Goal: Use online tool/utility: Use online tool/utility

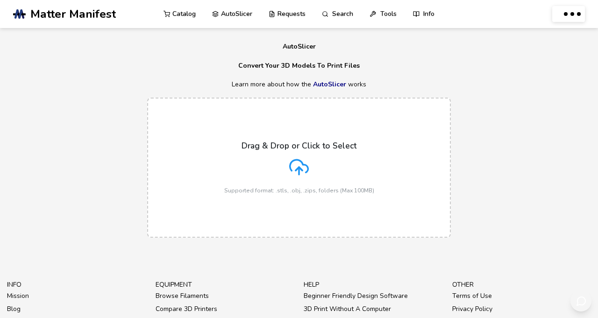
click at [309, 172] on icon at bounding box center [299, 166] width 18 height 13
click at [0, 0] on input "Drag & Drop or Click to Select Supported format: .stls, .obj, .zips, folders (M…" at bounding box center [0, 0] width 0 height 0
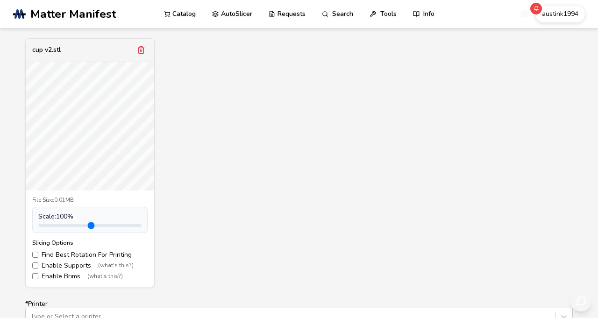
scroll to position [329, 0]
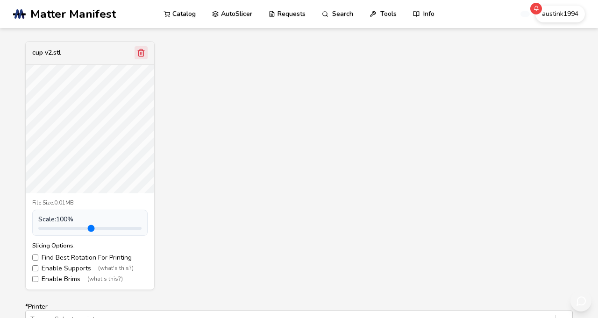
click at [139, 57] on icon "Remove model" at bounding box center [141, 53] width 8 height 8
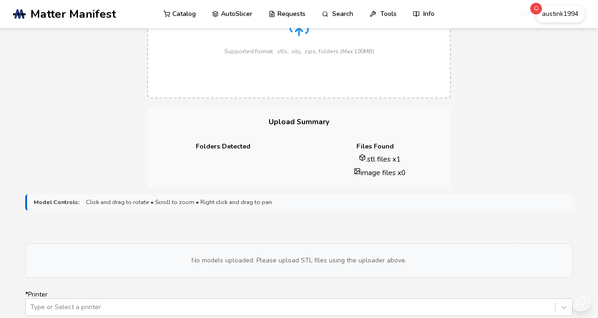
scroll to position [138, 0]
click at [307, 39] on icon at bounding box center [299, 30] width 20 height 20
click at [0, 0] on input "Drag & Drop or Click to Select Supported format: .stls, .obj, .zips, folders (M…" at bounding box center [0, 0] width 0 height 0
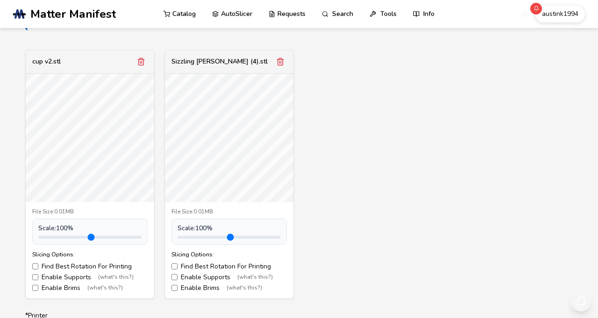
scroll to position [322, 0]
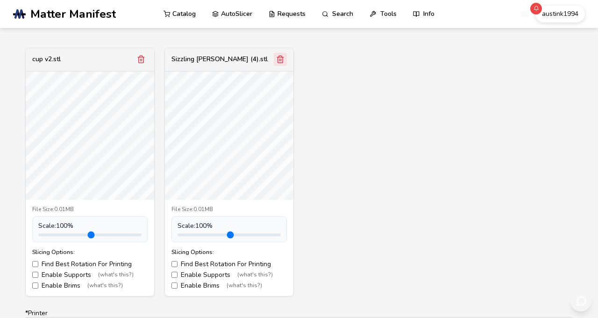
click at [285, 64] on icon "Remove model" at bounding box center [280, 59] width 8 height 8
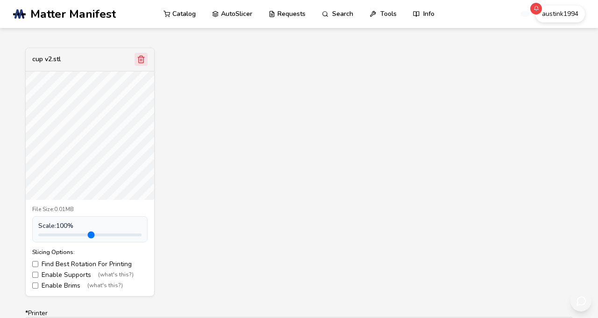
click at [140, 64] on icon "Remove model" at bounding box center [141, 59] width 8 height 8
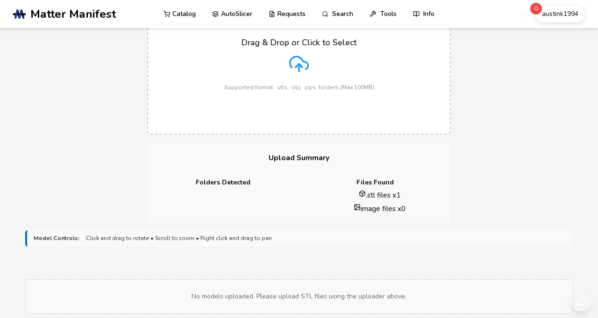
scroll to position [102, 0]
click at [302, 69] on polyline at bounding box center [299, 66] width 7 height 3
click at [0, 0] on input "Drag & Drop or Click to Select Supported format: .stls, .obj, .zips, folders (M…" at bounding box center [0, 0] width 0 height 0
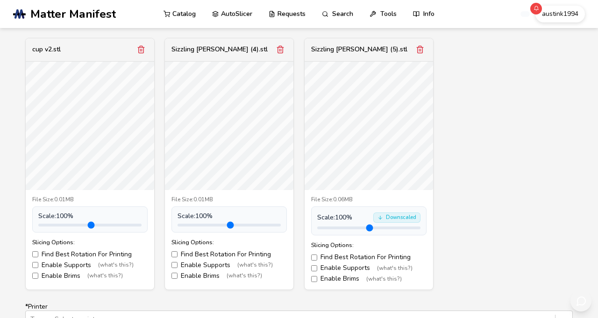
scroll to position [334, 5]
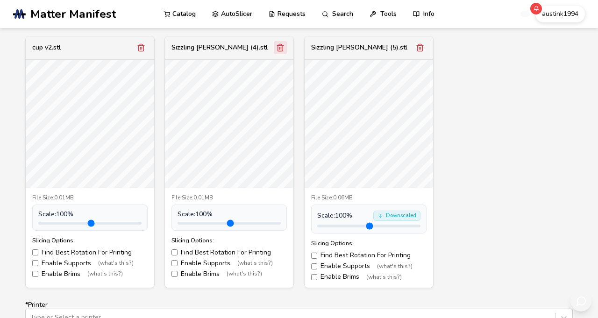
click at [283, 51] on icon "Remove model" at bounding box center [280, 47] width 5 height 7
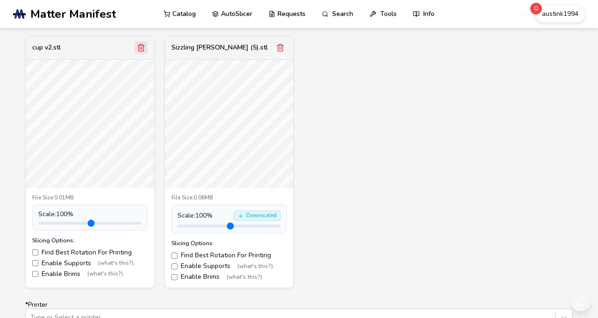
click at [141, 52] on icon "Remove model" at bounding box center [141, 47] width 8 height 8
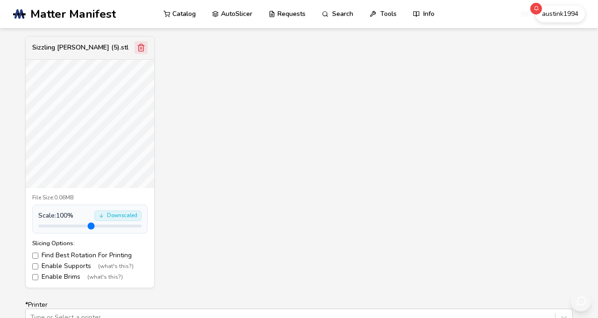
click at [139, 54] on button "Remove model" at bounding box center [141, 47] width 13 height 13
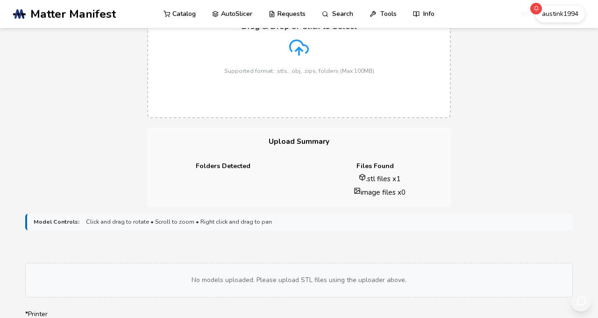
scroll to position [116, 5]
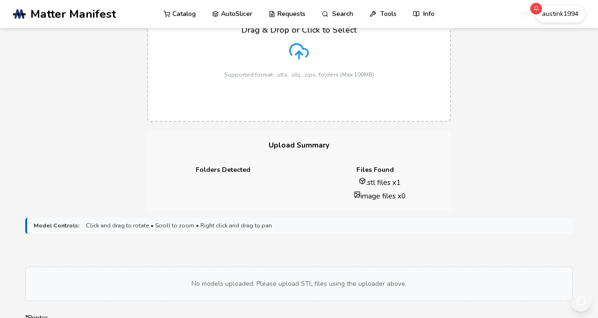
click at [309, 61] on icon at bounding box center [299, 52] width 20 height 20
click at [0, 0] on input "Drag & Drop or Click to Select Supported format: .stls, .obj, .zips, folders (M…" at bounding box center [0, 0] width 0 height 0
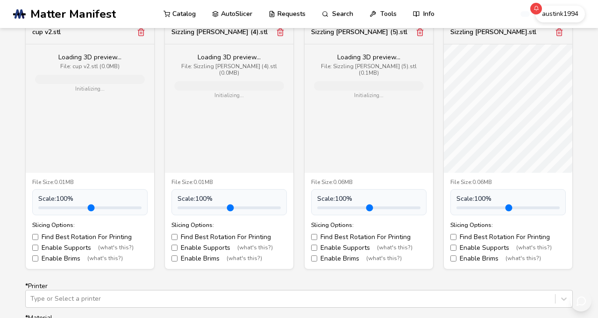
scroll to position [350, 5]
click at [422, 36] on icon "Remove model" at bounding box center [420, 32] width 8 height 8
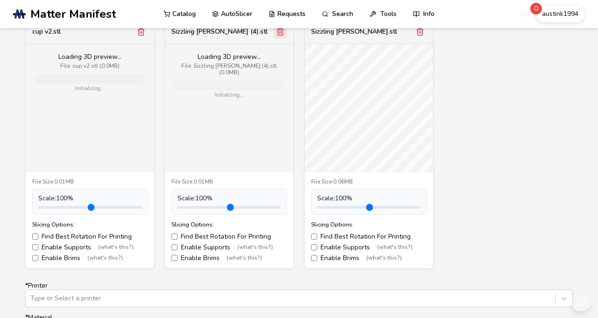
click at [280, 36] on icon "Remove model" at bounding box center [280, 32] width 8 height 8
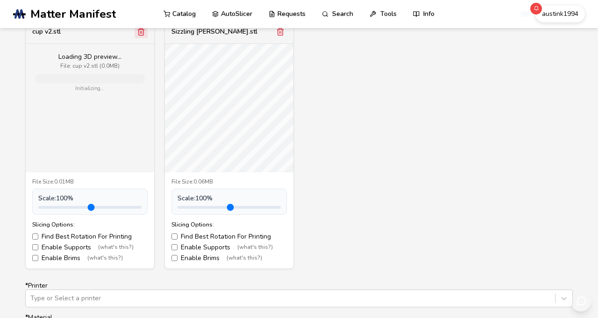
click at [137, 36] on icon "Remove model" at bounding box center [141, 32] width 8 height 8
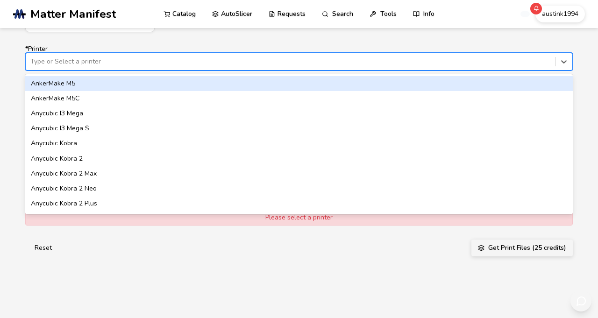
scroll to position [588, 0]
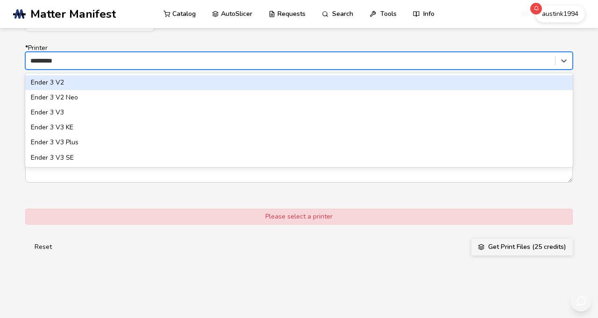
type input "**********"
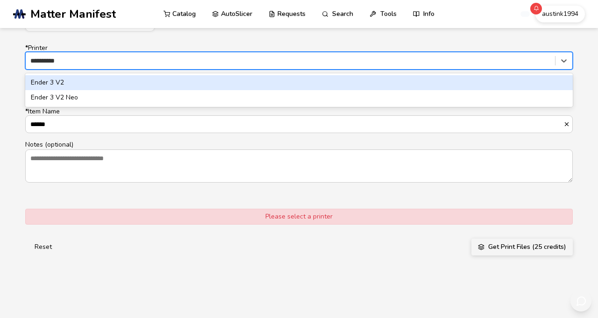
click at [562, 90] on div "Ender 3 V2" at bounding box center [299, 82] width 548 height 15
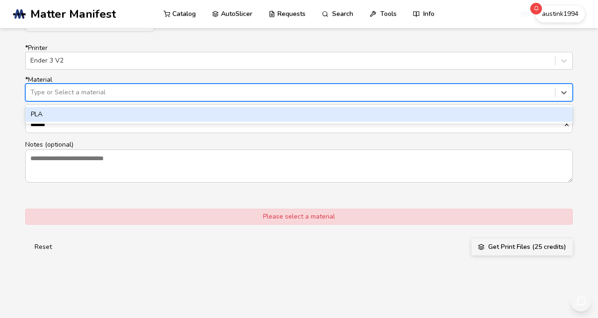
click at [505, 122] on div "PLA" at bounding box center [299, 114] width 548 height 15
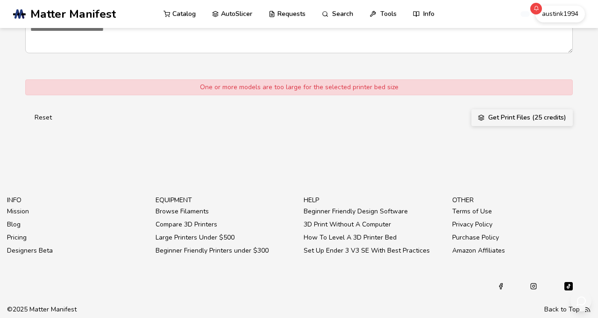
scroll to position [747, 0]
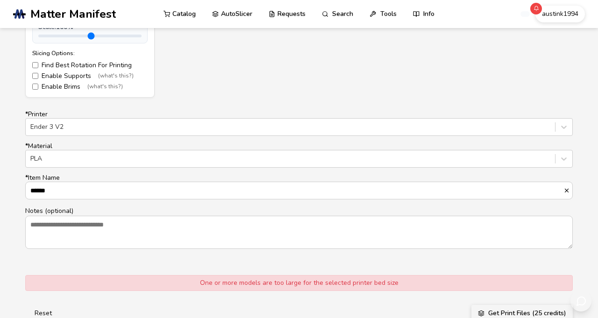
scroll to position [398, 0]
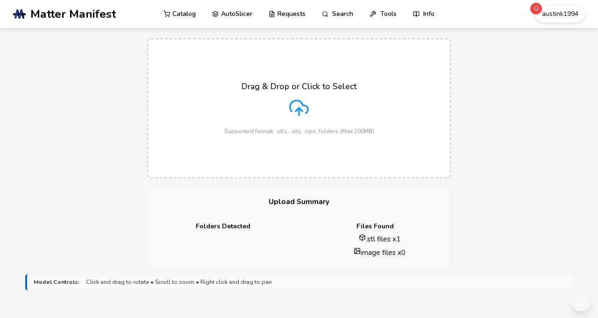
scroll to position [55, 0]
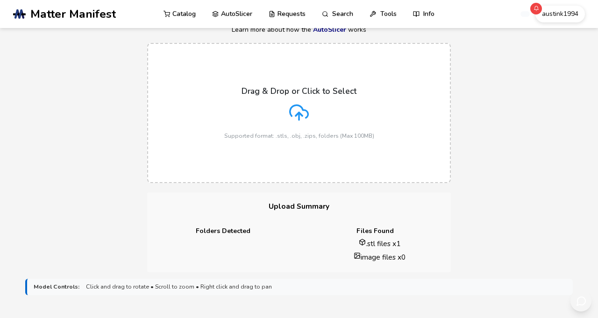
click at [299, 120] on line at bounding box center [299, 116] width 0 height 7
click at [0, 0] on input "Drag & Drop or Click to Select Supported format: .stls, .obj, .zips, folders (M…" at bounding box center [0, 0] width 0 height 0
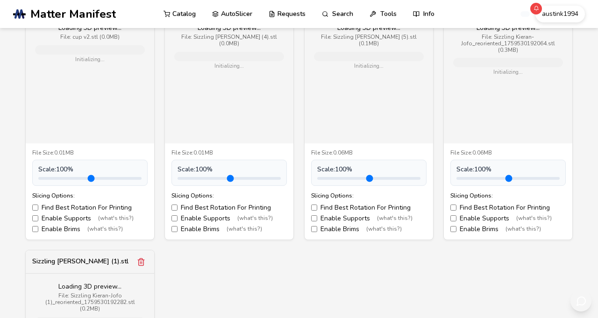
scroll to position [380, 0]
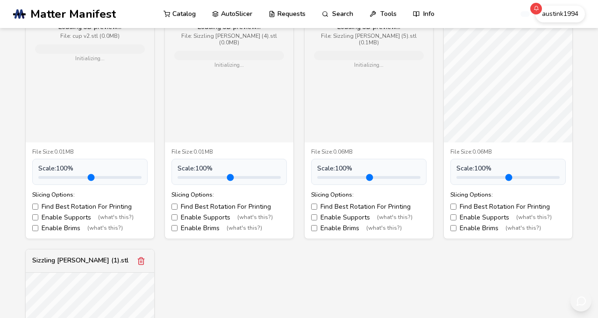
click at [560, 4] on line "Remove model" at bounding box center [560, 3] width 0 height 2
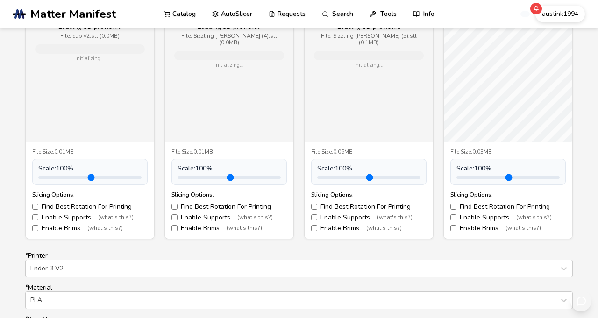
click at [564, 6] on icon "Remove model" at bounding box center [559, 2] width 8 height 8
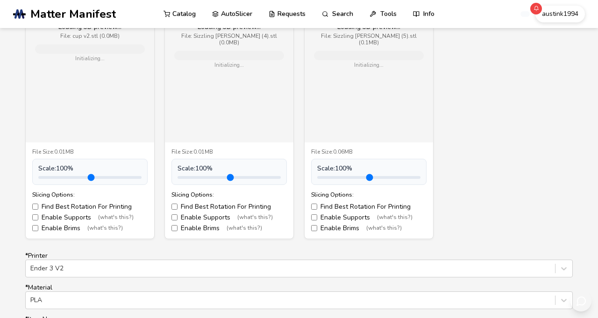
click at [424, 6] on icon "Remove model" at bounding box center [420, 2] width 8 height 8
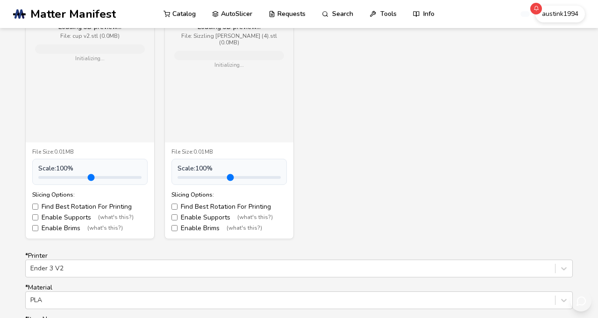
click at [283, 6] on icon "Remove model" at bounding box center [280, 2] width 5 height 7
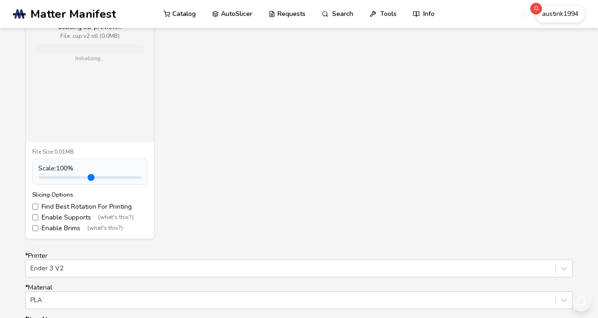
click at [138, 6] on icon "Remove model" at bounding box center [141, 2] width 8 height 8
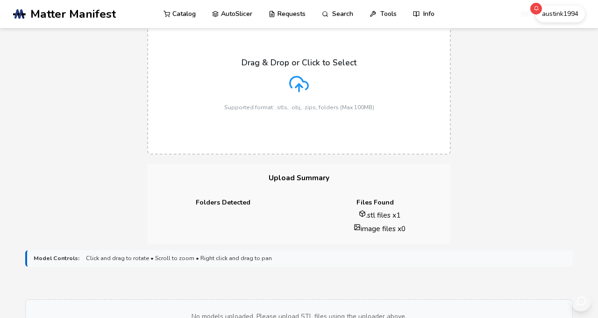
scroll to position [82, 0]
click at [294, 112] on div "Drag & Drop or Click to Select Supported format: .stls, .obj, .zips, folders (M…" at bounding box center [299, 85] width 150 height 53
click at [0, 0] on input "Drag & Drop or Click to Select Supported format: .stls, .obj, .zips, folders (M…" at bounding box center [0, 0] width 0 height 0
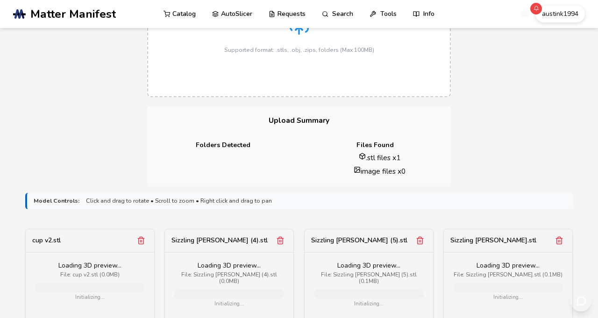
scroll to position [346, 0]
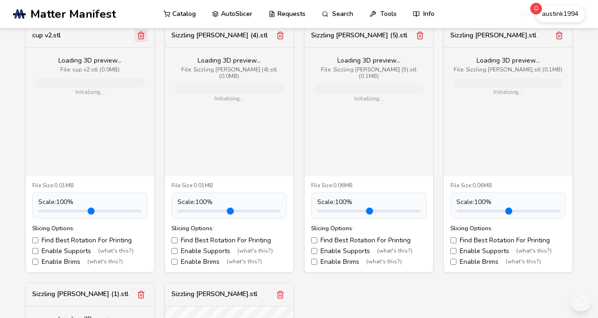
click at [141, 40] on icon "Remove model" at bounding box center [141, 35] width 8 height 8
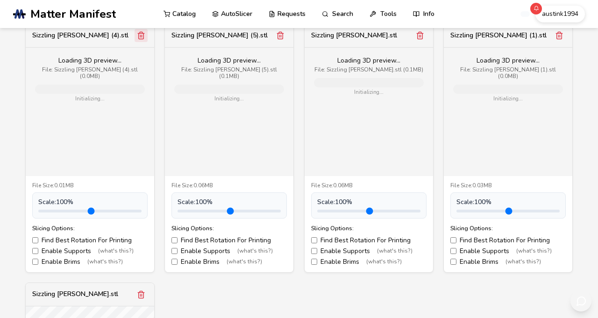
click at [145, 40] on icon "Remove model" at bounding box center [141, 35] width 8 height 8
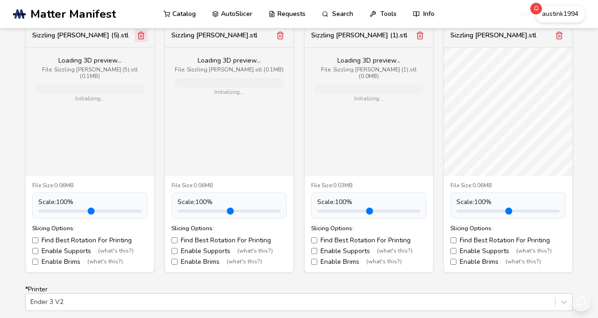
click at [136, 42] on button "Remove model" at bounding box center [141, 35] width 13 height 13
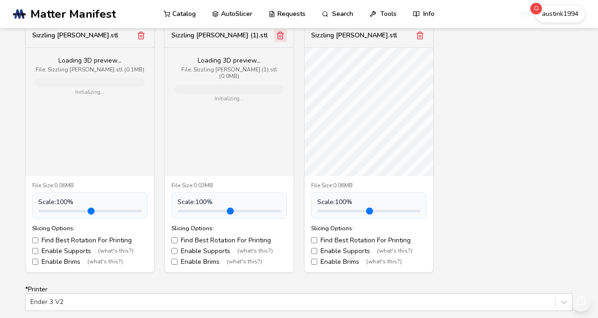
click at [285, 40] on icon "Remove model" at bounding box center [280, 35] width 8 height 8
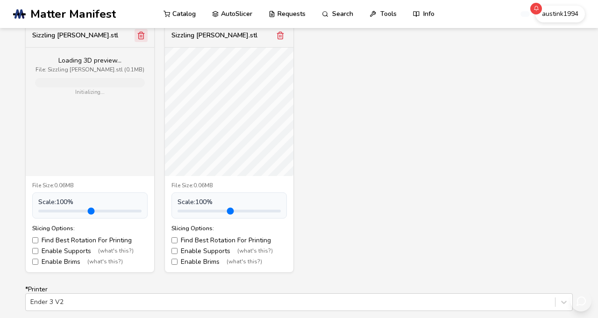
click at [141, 40] on icon "Remove model" at bounding box center [141, 35] width 8 height 8
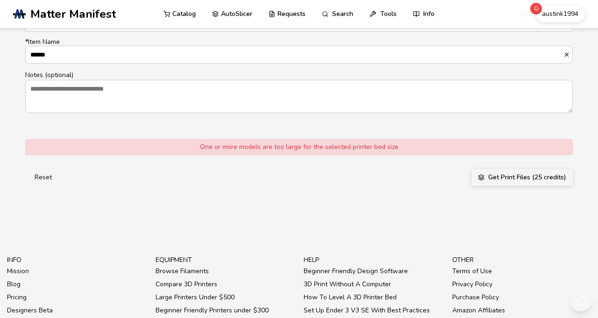
scroll to position [657, 0]
